Goal: Find specific page/section: Find specific page/section

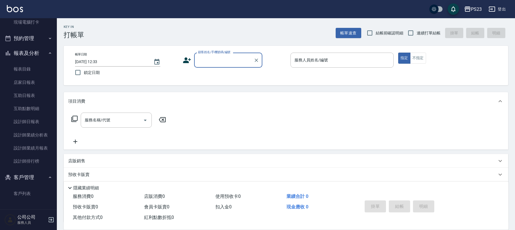
scroll to position [46, 0]
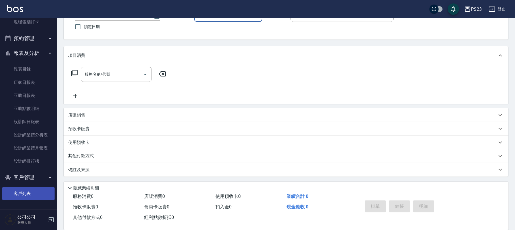
click at [23, 194] on link "客戶列表" at bounding box center [28, 193] width 52 height 13
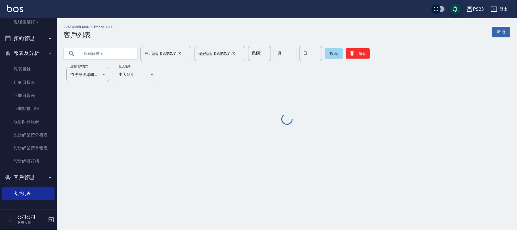
drag, startPoint x: 101, startPoint y: 54, endPoint x: 107, endPoint y: 57, distance: 6.5
click at [103, 57] on input "text" at bounding box center [106, 53] width 53 height 15
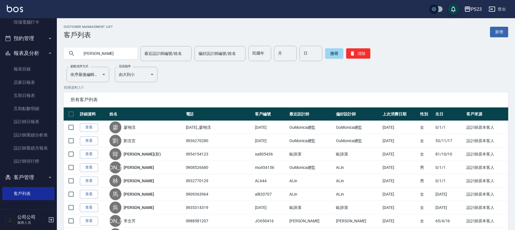
type input "[PERSON_NAME]"
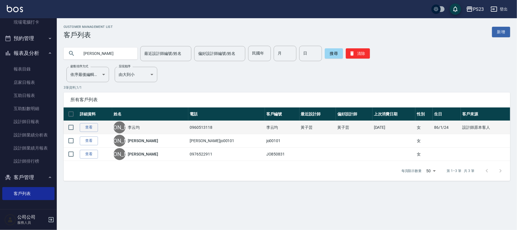
click at [138, 127] on link "李云均" at bounding box center [134, 127] width 12 height 6
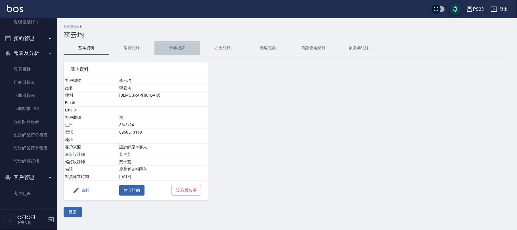
click at [172, 45] on button "卡券紀錄" at bounding box center [177, 48] width 45 height 14
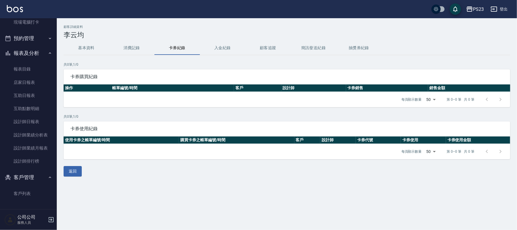
click at [129, 48] on button "消費記錄" at bounding box center [131, 48] width 45 height 14
